Goal: Task Accomplishment & Management: Use online tool/utility

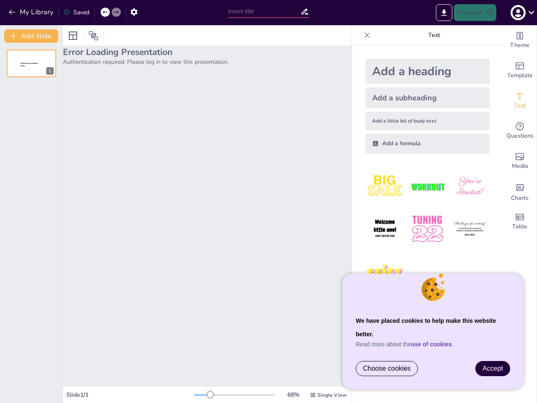
click at [269, 201] on div "Error Loading Presentation Authentication required. Please log in to view this …" at bounding box center [207, 216] width 289 height 340
click at [31, 12] on button "My Library" at bounding box center [31, 11] width 51 height 13
click at [105, 12] on icon at bounding box center [104, 12] width 5 height 5
click at [116, 12] on icon at bounding box center [116, 12] width 5 height 5
click at [134, 12] on icon "button" at bounding box center [134, 12] width 9 height 9
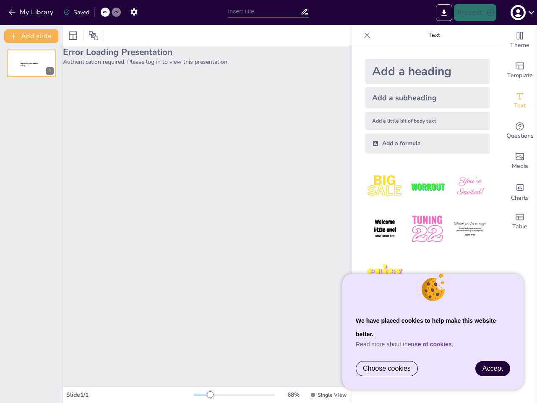
click at [268, 11] on input "text" at bounding box center [264, 11] width 72 height 12
click at [444, 13] on icon "Export to PowerPoint" at bounding box center [444, 12] width 5 height 6
click at [522, 13] on icon "button" at bounding box center [517, 12] width 11 height 11
